Goal: Ask a question

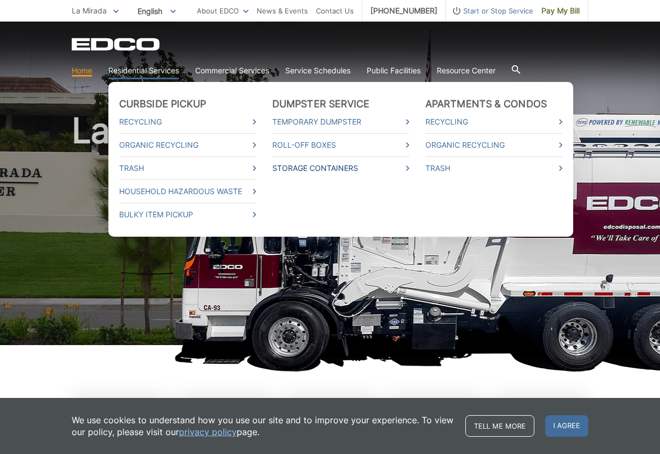
click at [299, 163] on link "Storage Containers" at bounding box center [340, 168] width 137 height 12
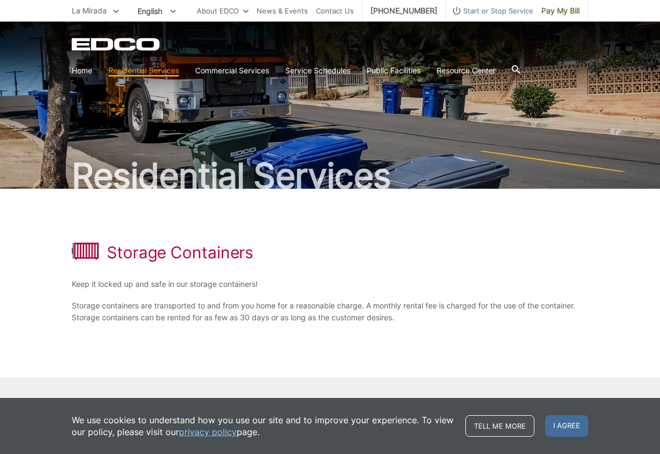
scroll to position [64, 0]
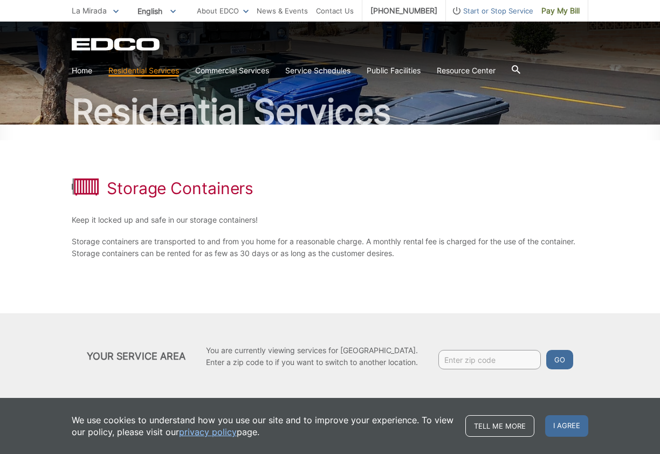
click at [433, 373] on div "Your Service Area You are currently viewing services for La Mirada. Enter a zip…" at bounding box center [330, 356] width 660 height 86
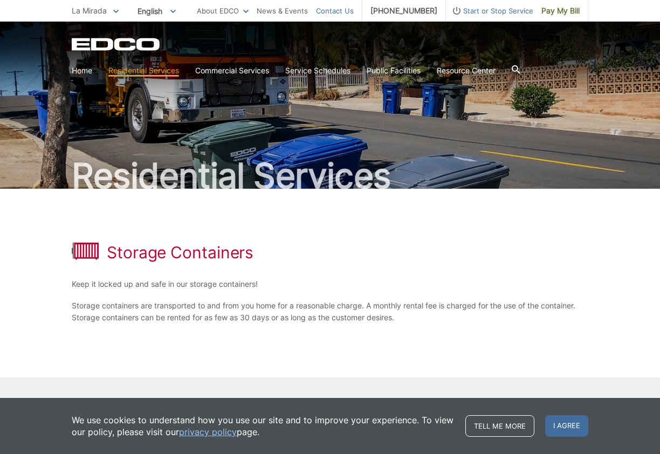
click at [335, 11] on link "Contact Us" at bounding box center [335, 11] width 38 height 12
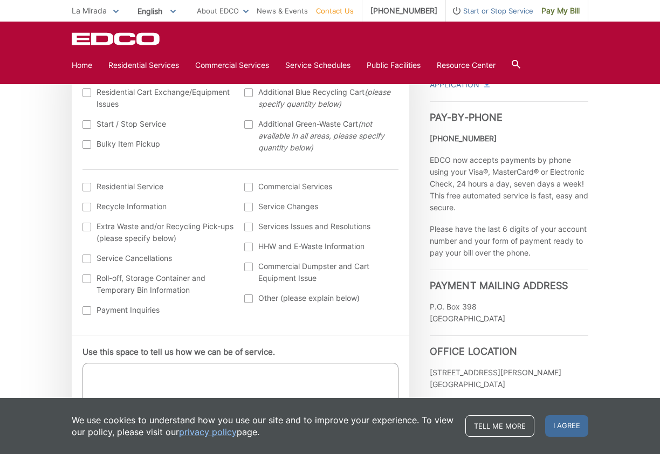
scroll to position [369, 0]
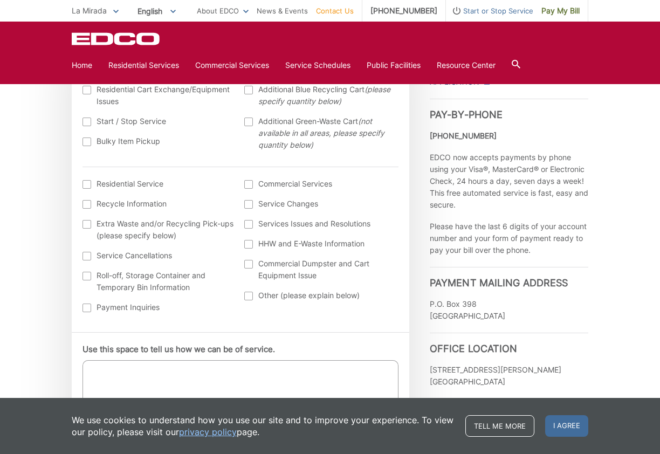
click at [147, 288] on label "Roll-off, Storage Container and Temporary Bin Information" at bounding box center [158, 282] width 152 height 24
click at [0, 0] on input "Roll-off, Storage Container and Temporary Bin Information" at bounding box center [0, 0] width 0 height 0
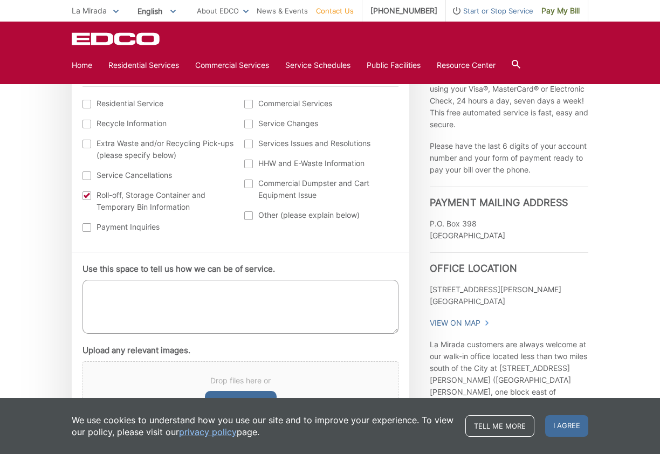
scroll to position [456, 0]
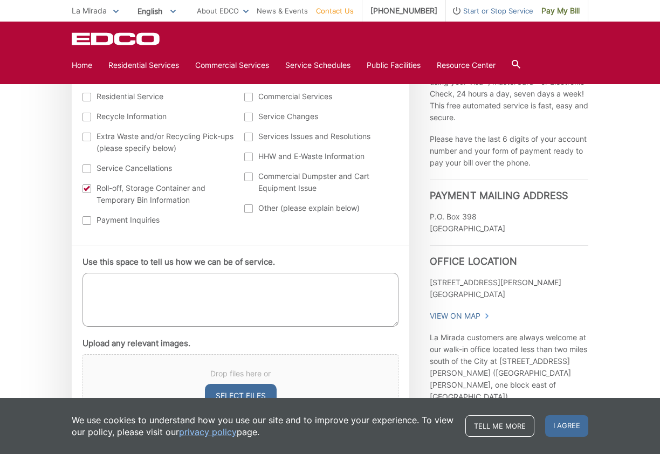
click at [189, 298] on textarea "Use this space to tell us how we can be of service." at bounding box center [240, 300] width 316 height 54
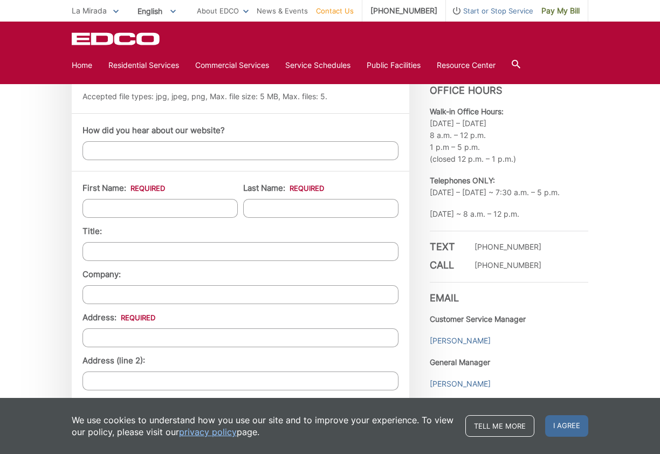
scroll to position [794, 0]
type textarea "Hello, What is the fee for the storage container?"
click at [169, 212] on input "First Name: *" at bounding box center [159, 209] width 155 height 19
type input "[PERSON_NAME]"
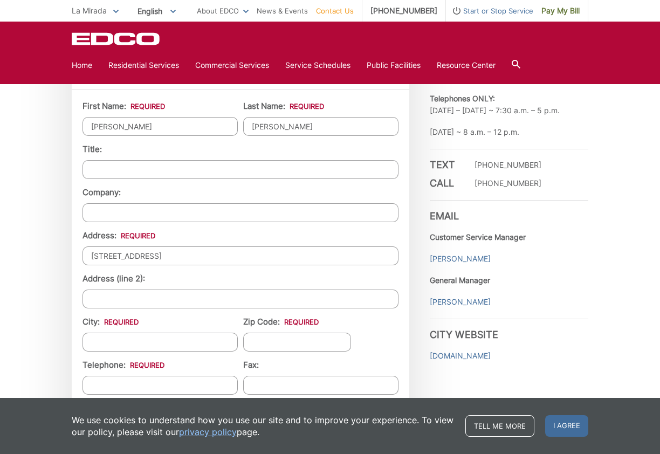
type input "14668 Richvale Dr"
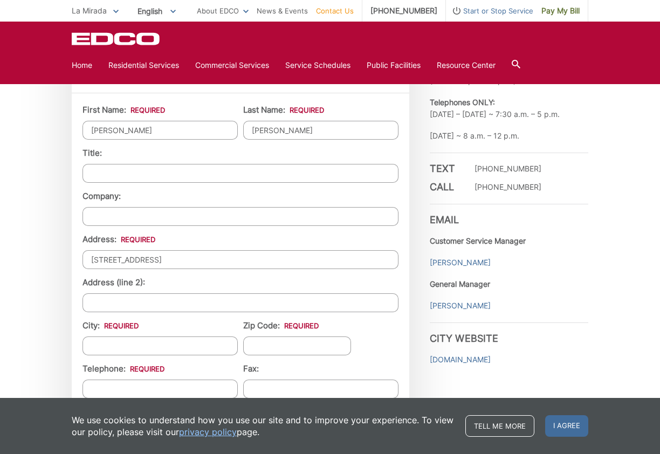
click at [165, 342] on input "City: *" at bounding box center [159, 345] width 155 height 19
type input "La Mirada"
type input "90638"
type input "(562) 474-5752"
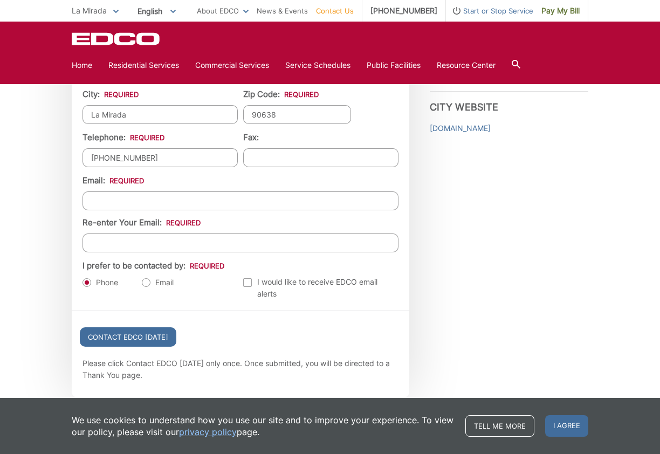
scroll to position [1109, 0]
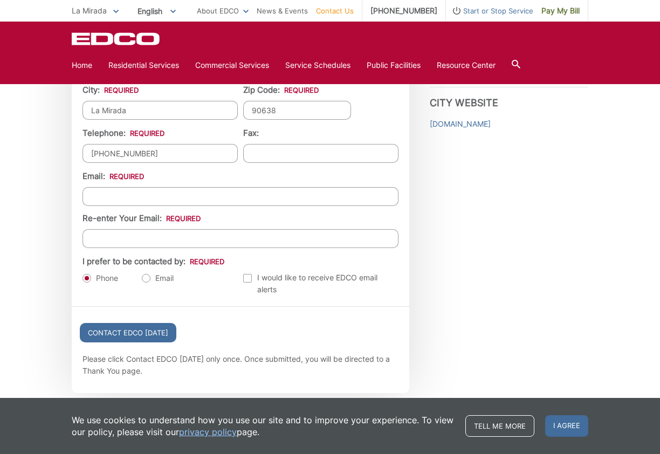
click at [142, 192] on input "Email *" at bounding box center [240, 196] width 316 height 19
type input "Celiaj549@gmail.com"
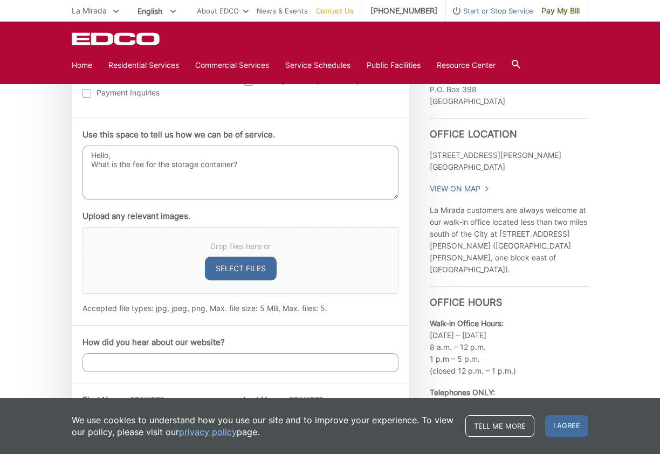
scroll to position [583, 0]
type input "celiaj549@gmail.com"
click at [264, 171] on textarea "Hello, What is the fee for the storage container?" at bounding box center [240, 173] width 316 height 54
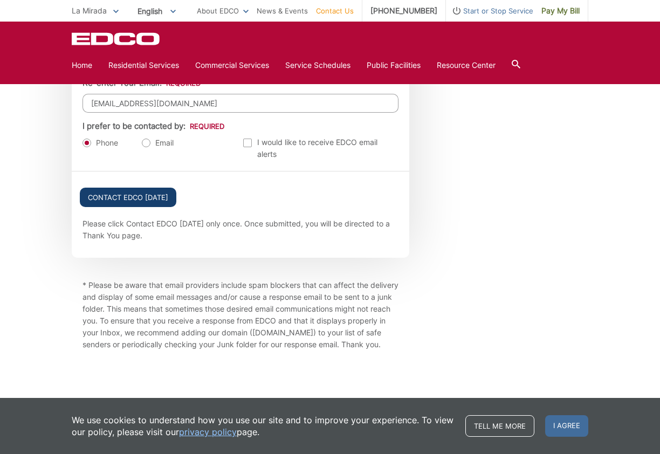
scroll to position [1242, 0]
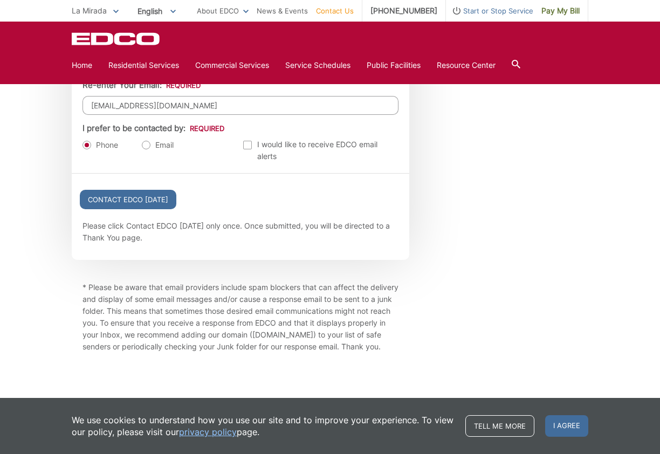
type textarea "Hello, What is the fee for the storage containers and if there are different si…"
click at [146, 147] on label "Email" at bounding box center [158, 145] width 32 height 11
radio input "true"
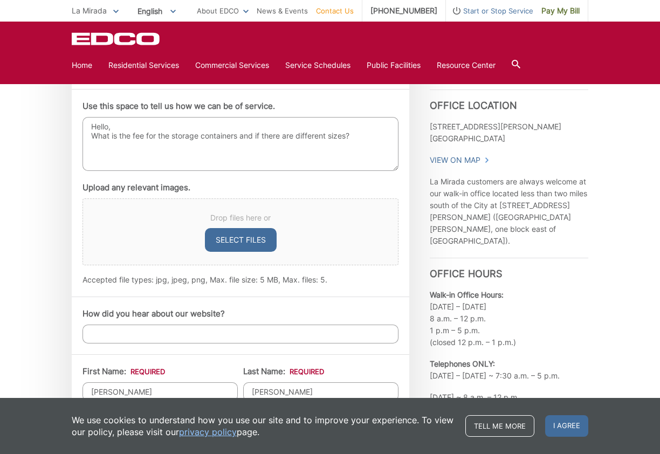
scroll to position [609, 0]
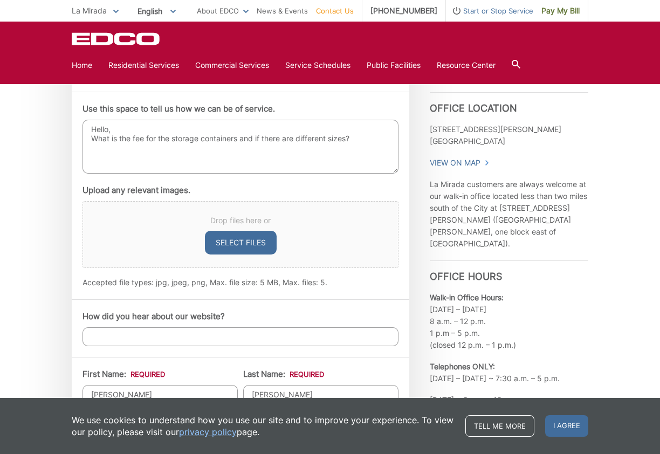
click at [373, 140] on textarea "Hello, What is the fee for the storage containers and if there are different si…" at bounding box center [240, 147] width 316 height 54
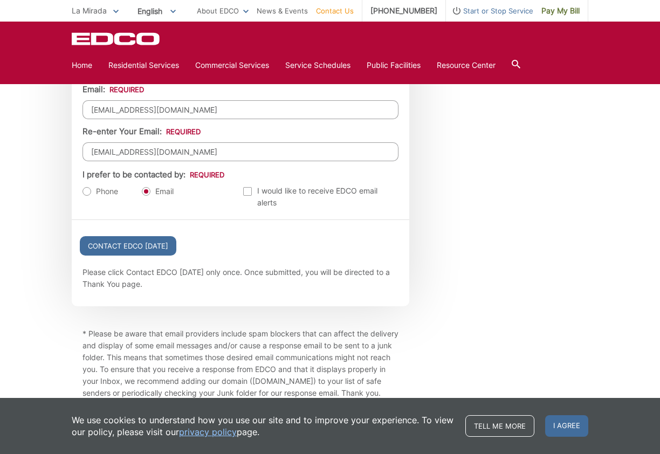
scroll to position [1262, 0]
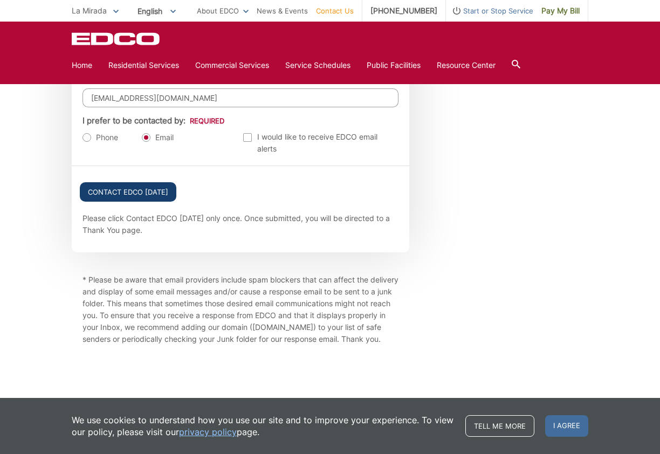
type textarea "Hello, What is the fee for the storage containers and if there are different si…"
click at [132, 182] on input "Contact EDCO Today" at bounding box center [128, 191] width 97 height 19
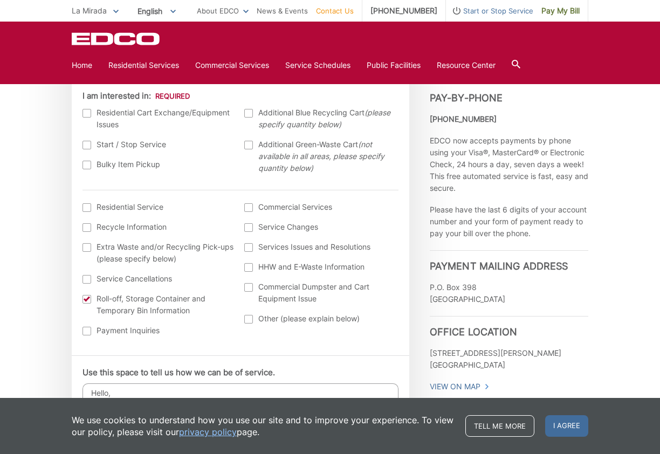
scroll to position [373, 0]
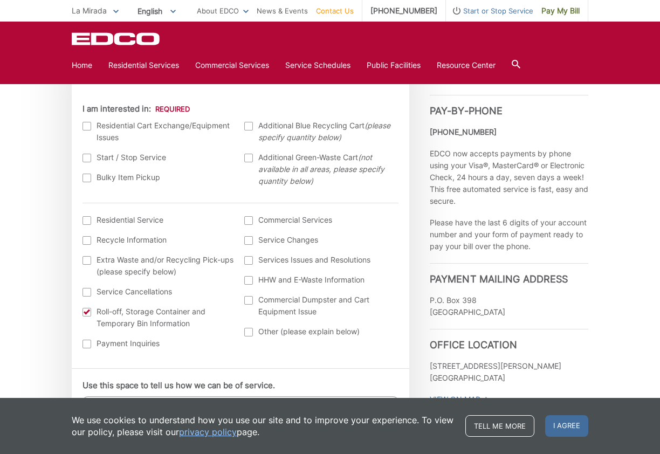
click at [133, 177] on label "Bulky Item Pickup" at bounding box center [158, 177] width 152 height 12
click at [0, 0] on input "Bulky Item Pickup" at bounding box center [0, 0] width 0 height 0
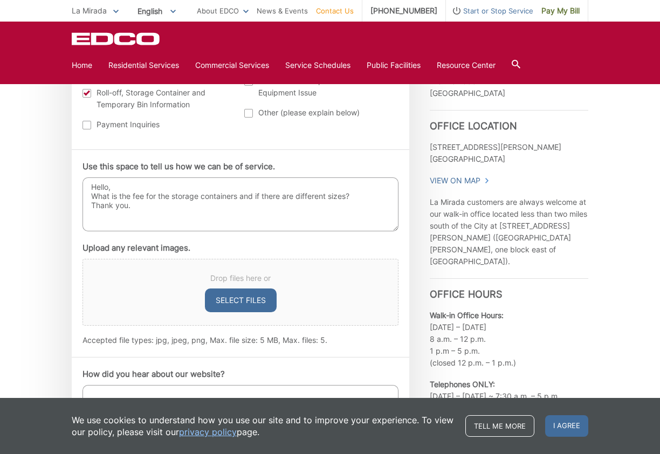
scroll to position [587, 0]
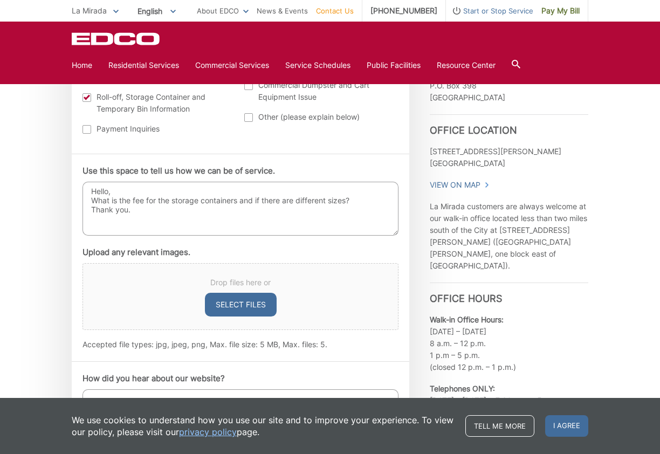
click at [168, 218] on textarea "Hello, What is the fee for the storage containers and if there are different si…" at bounding box center [240, 209] width 316 height 54
click at [361, 204] on textarea "Hello, What is the fee for the storage containers and if there are different si…" at bounding box center [240, 209] width 316 height 54
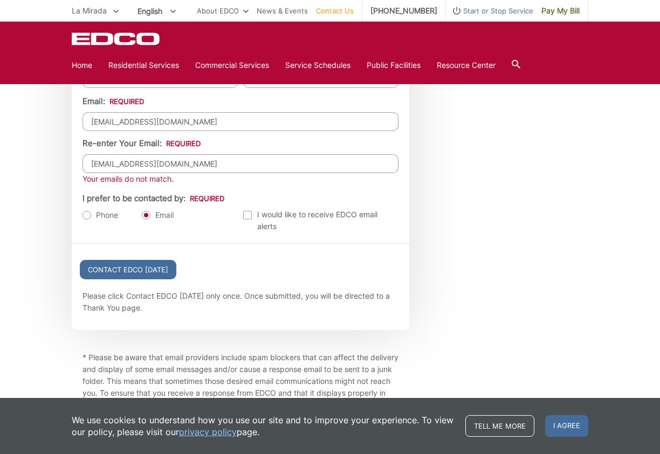
scroll to position [1235, 0]
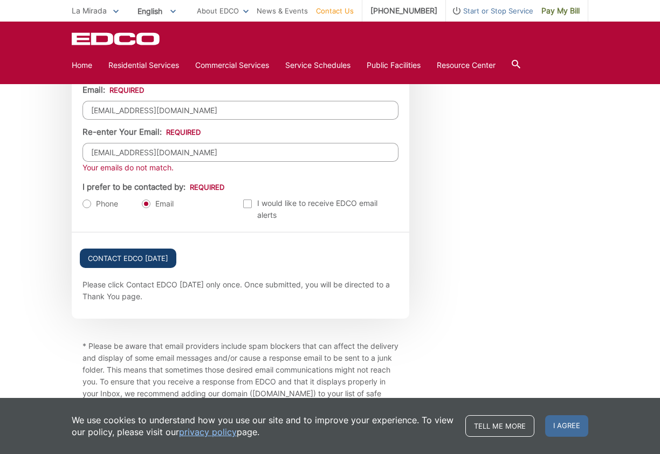
type textarea "Hello, What is the fee for the storage containers and if there are different si…"
click at [123, 261] on input "Contact EDCO Today" at bounding box center [128, 258] width 97 height 19
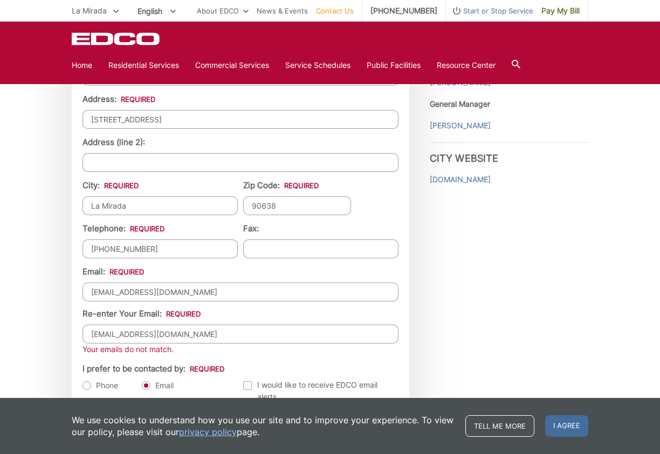
scroll to position [1057, 0]
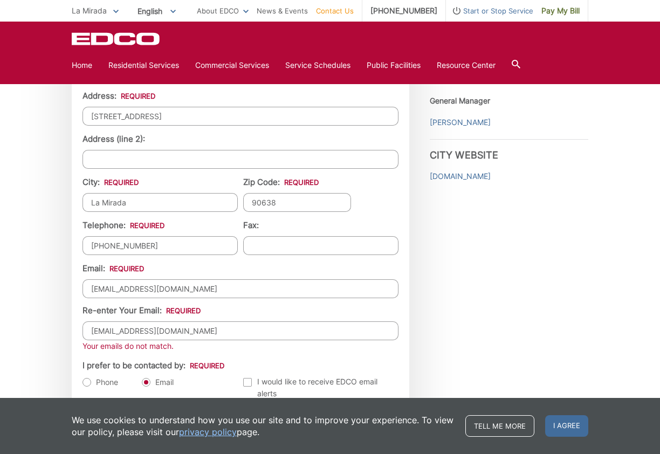
click at [97, 290] on input "Celiaj549@gmail.com" at bounding box center [240, 288] width 316 height 19
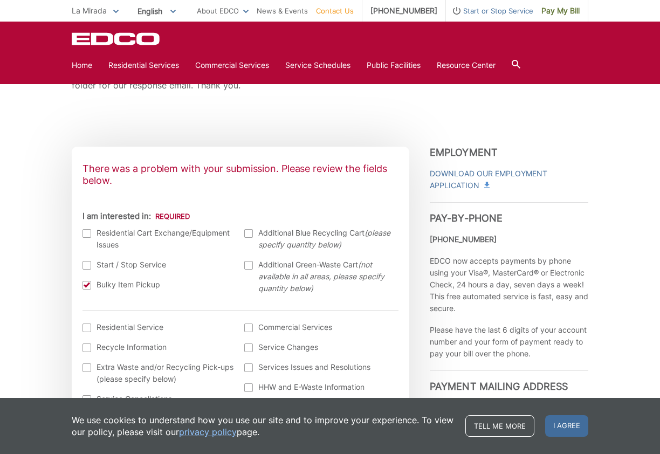
scroll to position [263, 0]
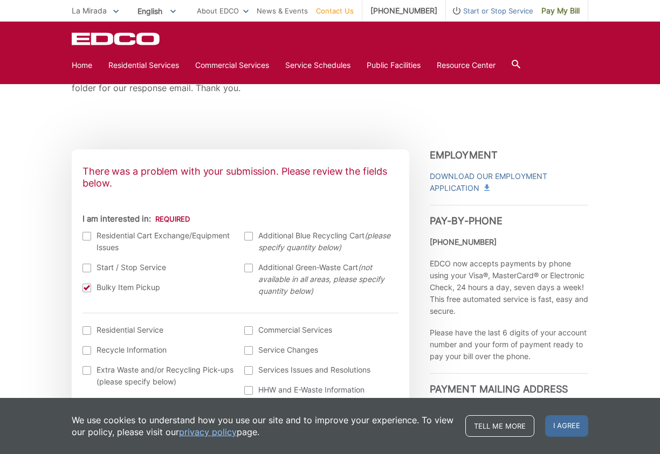
type input "celiaj549@gmail.com"
click at [89, 288] on div at bounding box center [86, 288] width 9 height 9
click at [0, 0] on input "Bulky Item Pickup" at bounding box center [0, 0] width 0 height 0
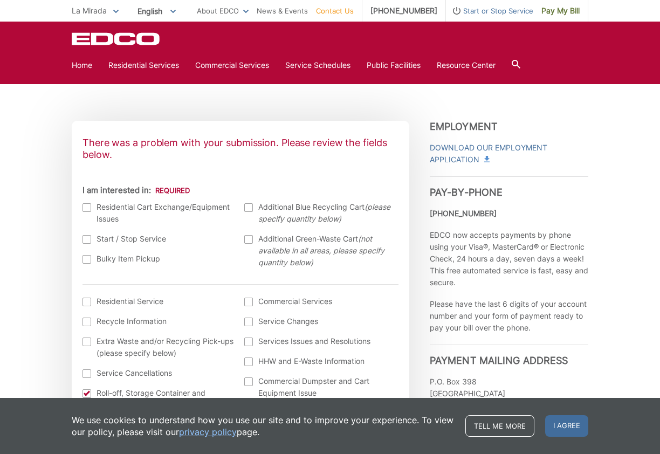
scroll to position [251, 0]
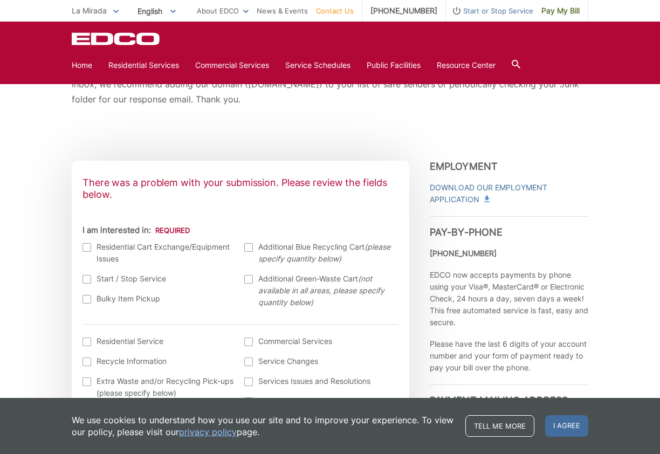
click at [143, 295] on label "Bulky Item Pickup" at bounding box center [158, 299] width 152 height 12
click at [0, 0] on input "Bulky Item Pickup" at bounding box center [0, 0] width 0 height 0
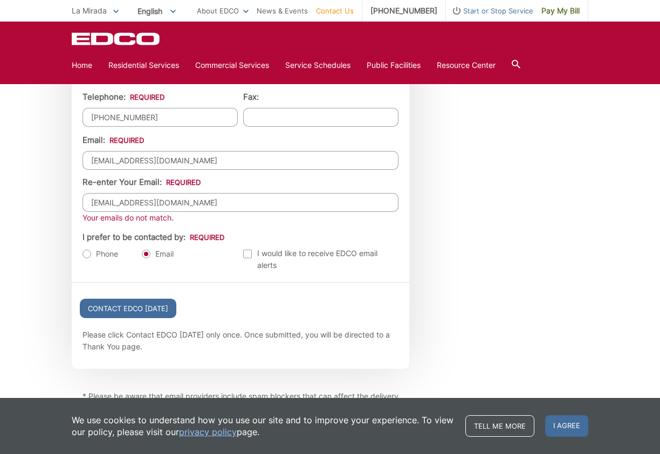
scroll to position [1188, 0]
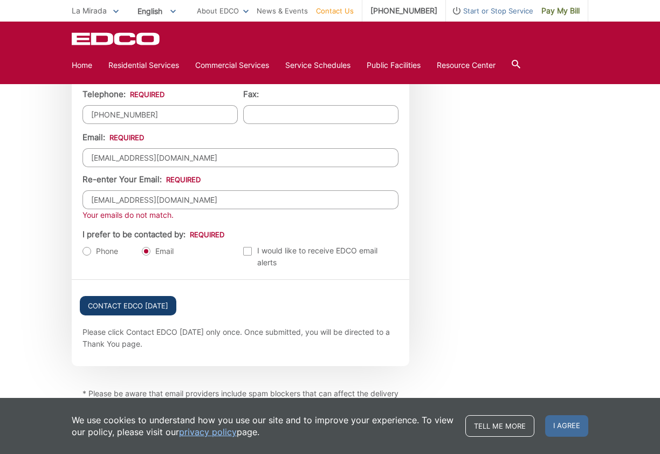
click at [139, 309] on input "Contact EDCO Today" at bounding box center [128, 305] width 97 height 19
